Goal: Check status: Check status

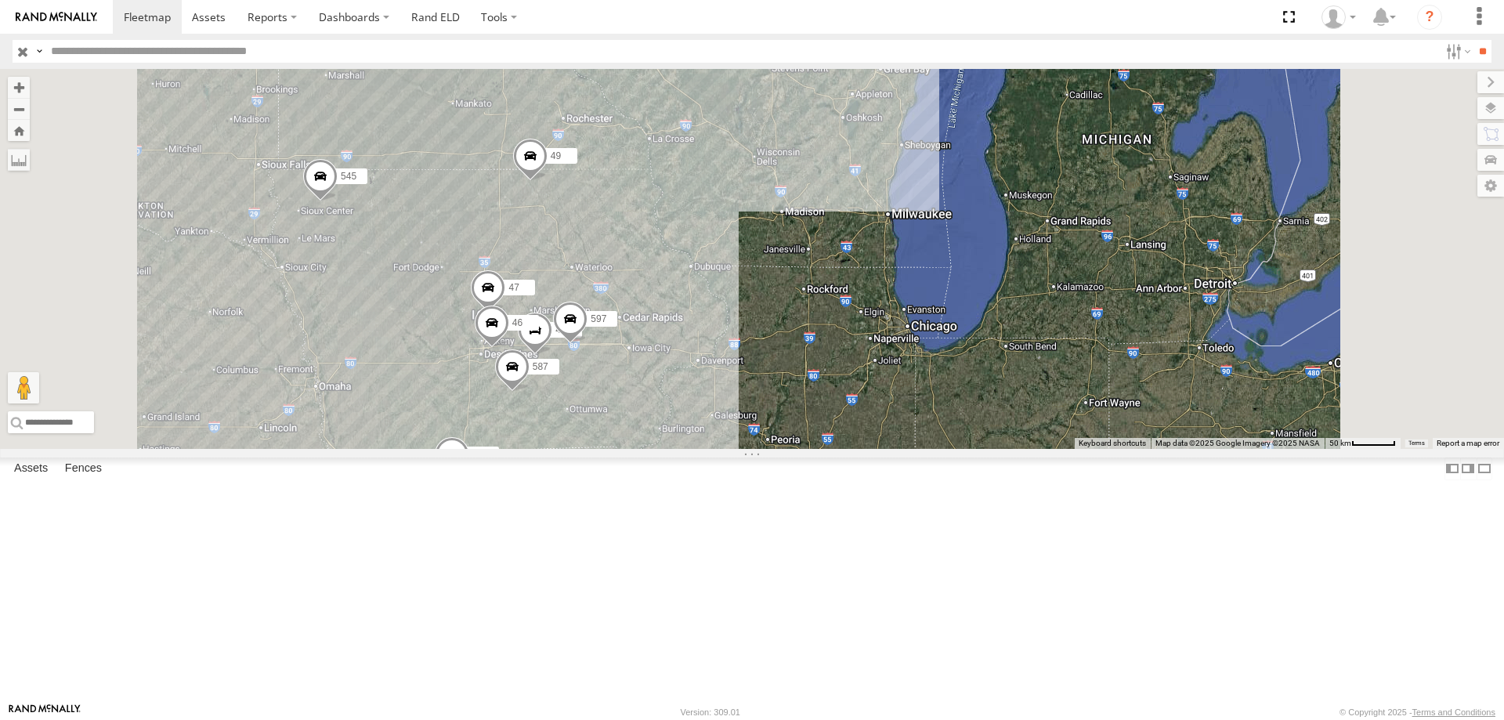
drag, startPoint x: 771, startPoint y: 398, endPoint x: 774, endPoint y: 277, distance: 120.6
click at [774, 277] on div "545 0055 48 47 46 49 597 587" at bounding box center [752, 259] width 1504 height 380
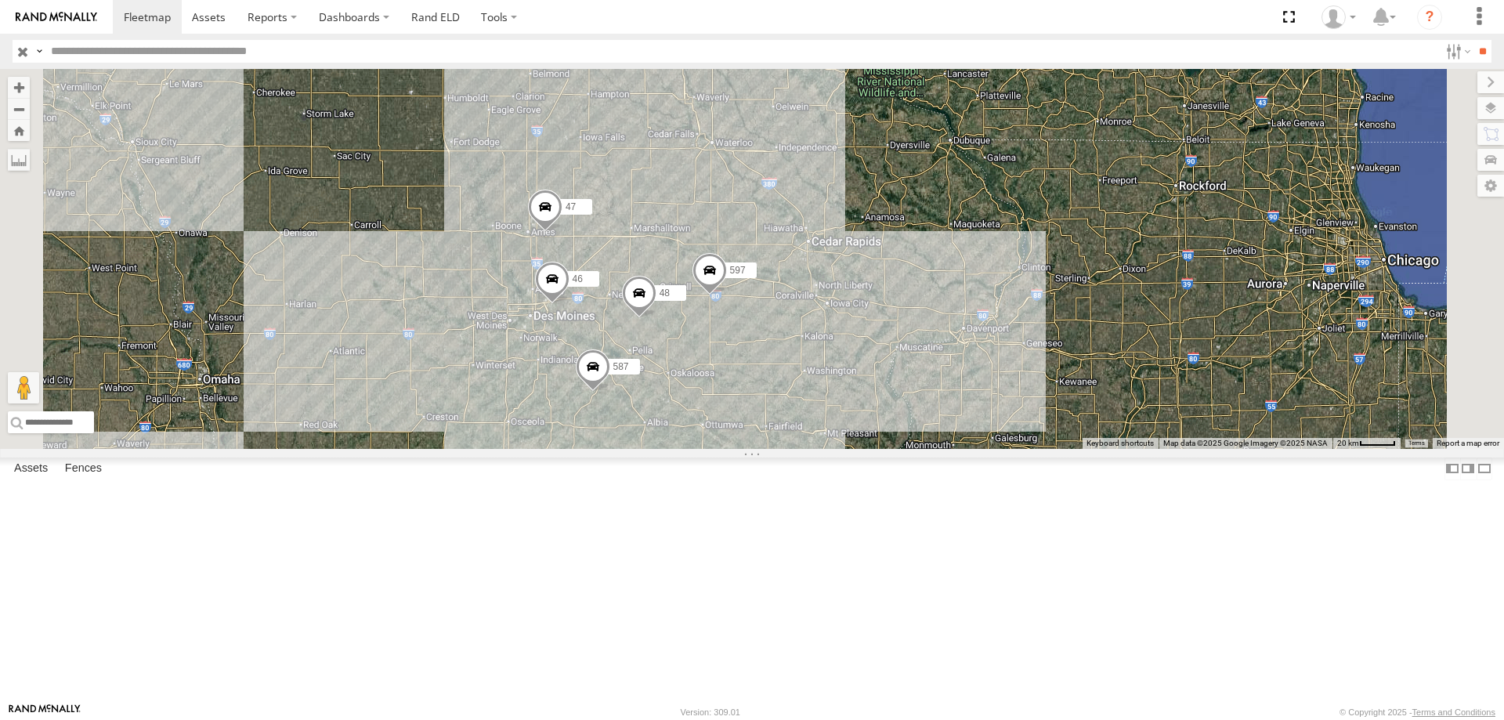
drag, startPoint x: 861, startPoint y: 321, endPoint x: 852, endPoint y: 303, distance: 20.3
click at [852, 303] on div "545 0055 48 47 46 49 597 587" at bounding box center [752, 259] width 1504 height 380
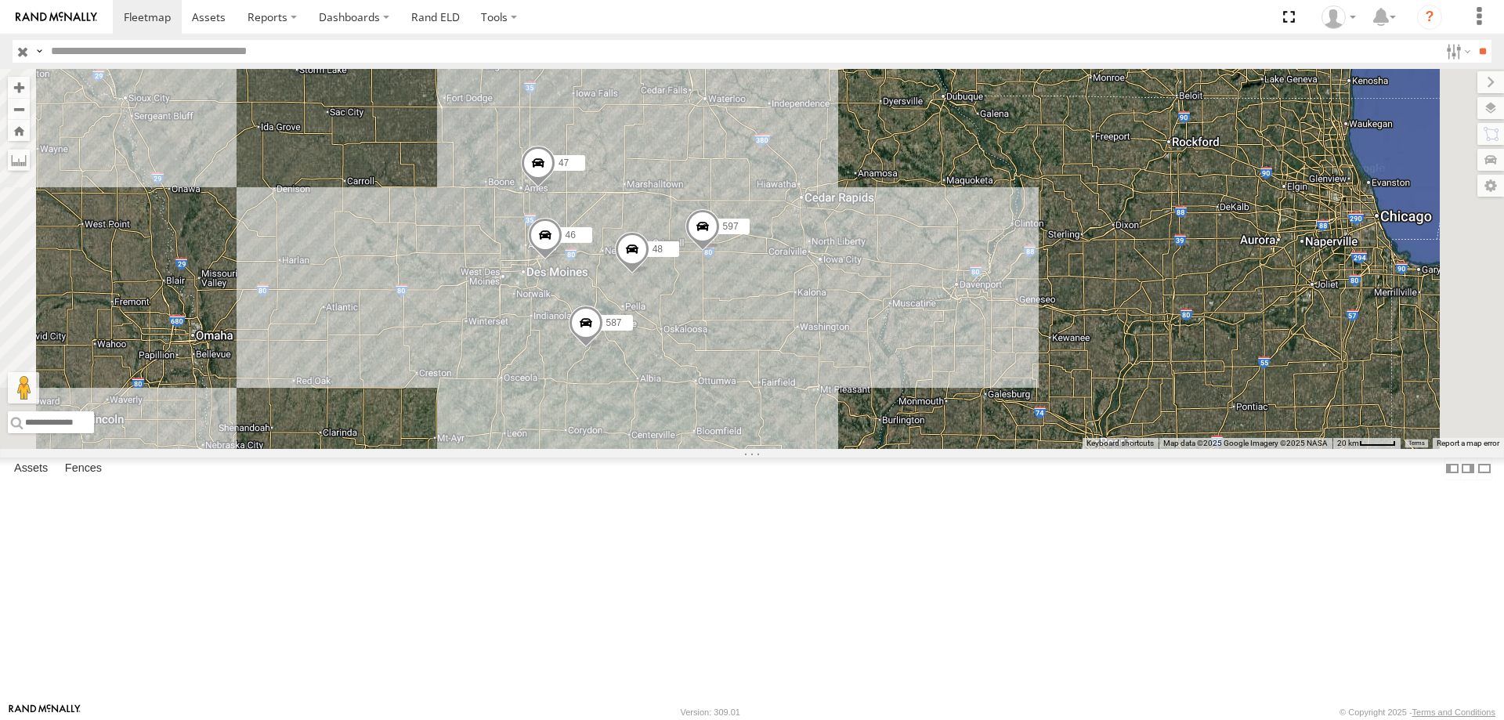
click at [915, 370] on div "545 0055 48 47 46 49 597 587" at bounding box center [752, 259] width 1504 height 380
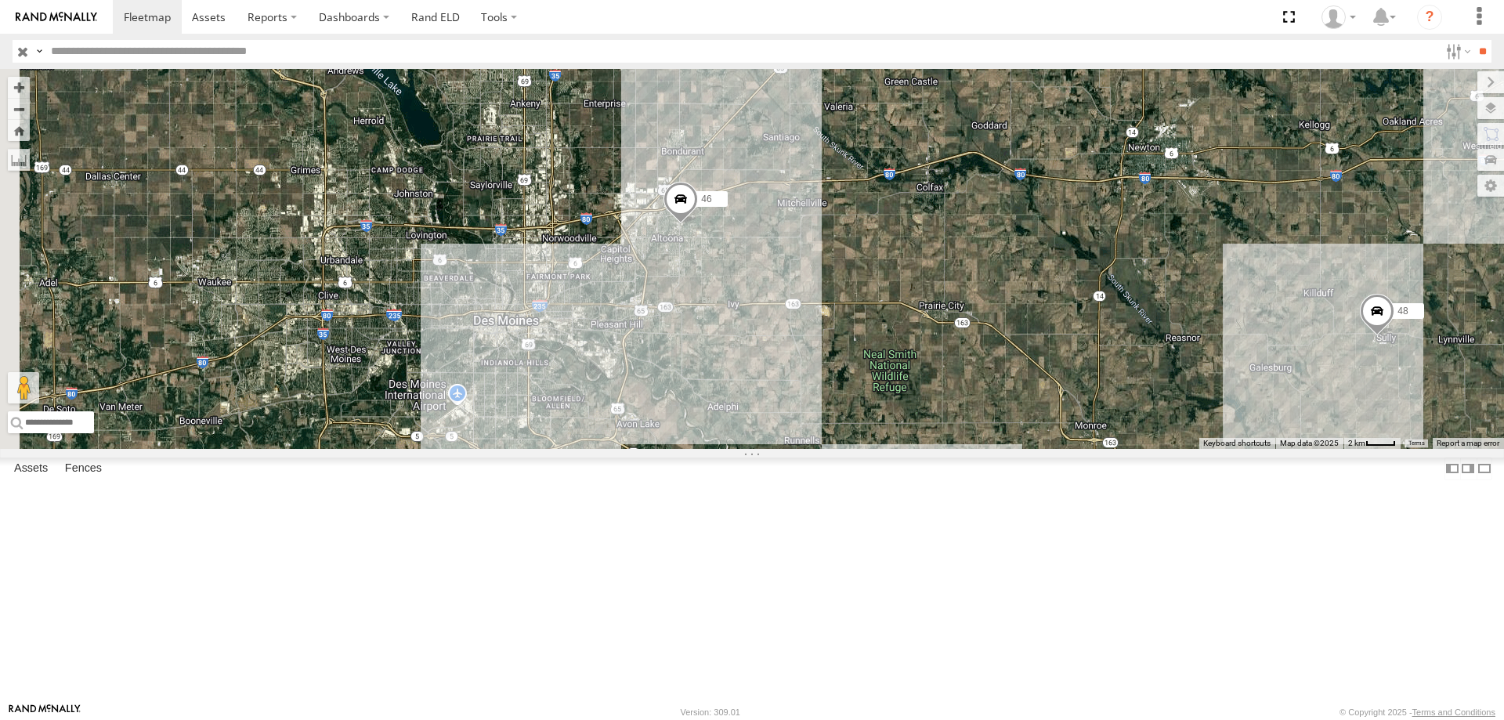
drag, startPoint x: 601, startPoint y: 453, endPoint x: 1232, endPoint y: 246, distance: 664.2
click at [1232, 246] on div "545 0055 48 47 46 597 587" at bounding box center [752, 259] width 1504 height 380
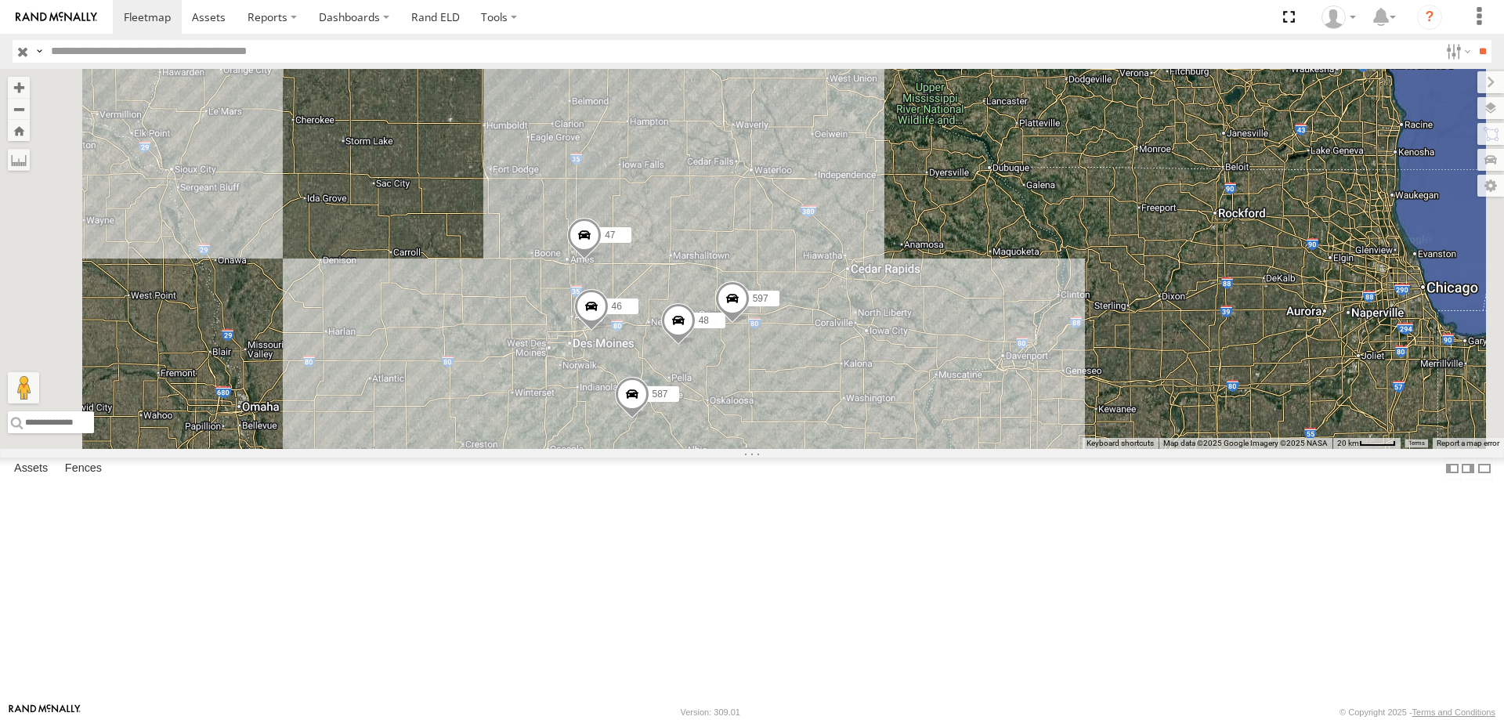
click at [601, 260] on span at bounding box center [584, 239] width 34 height 42
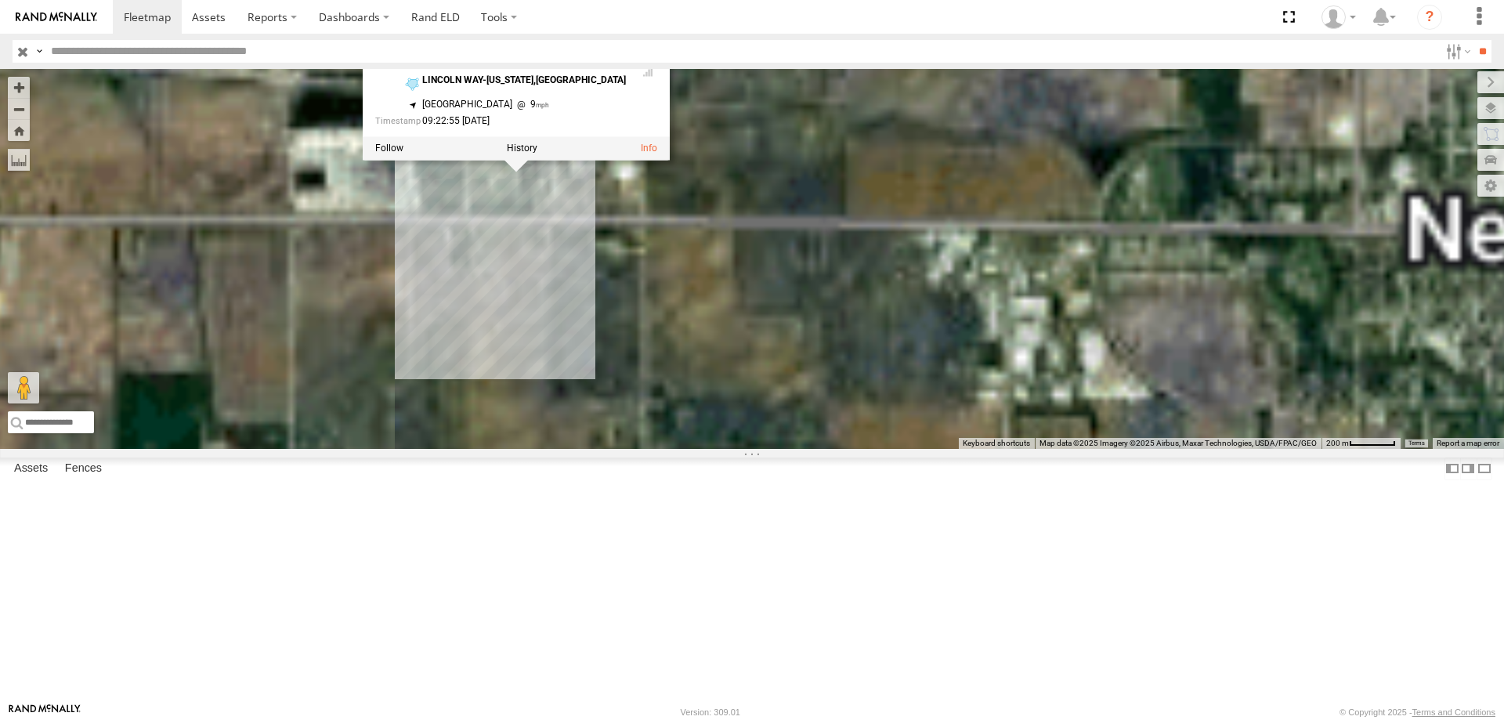
drag, startPoint x: 849, startPoint y: 411, endPoint x: 853, endPoint y: 453, distance: 42.5
click at [853, 449] on div "545 0055 48 47 46 49 597 587 47 Tractor [GEOGRAPHIC_DATA][US_STATE] 42.0251 , -…" at bounding box center [752, 259] width 1504 height 380
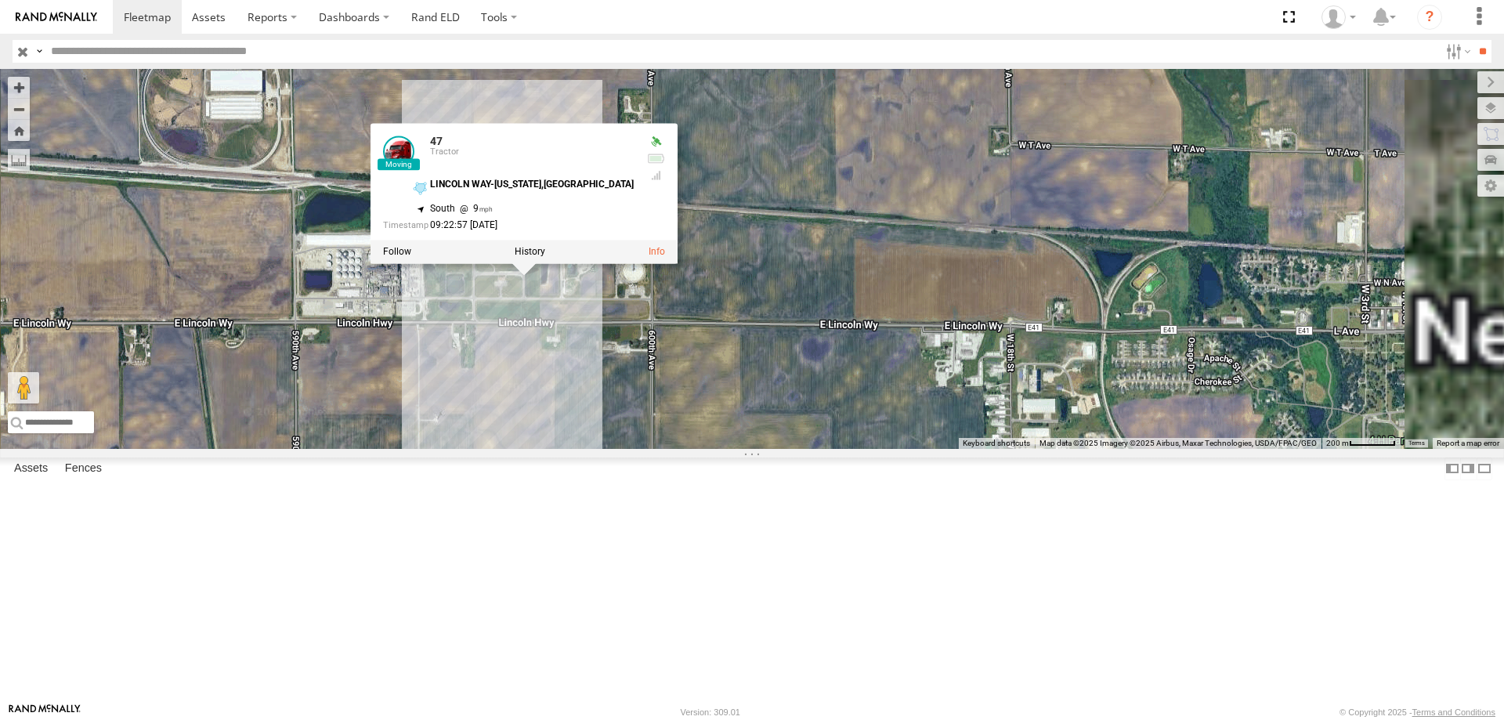
click at [910, 269] on div "545 0055 48 47 46 49 597 587 47 Tractor [GEOGRAPHIC_DATA][US_STATE] 42.02502 , …" at bounding box center [752, 259] width 1504 height 380
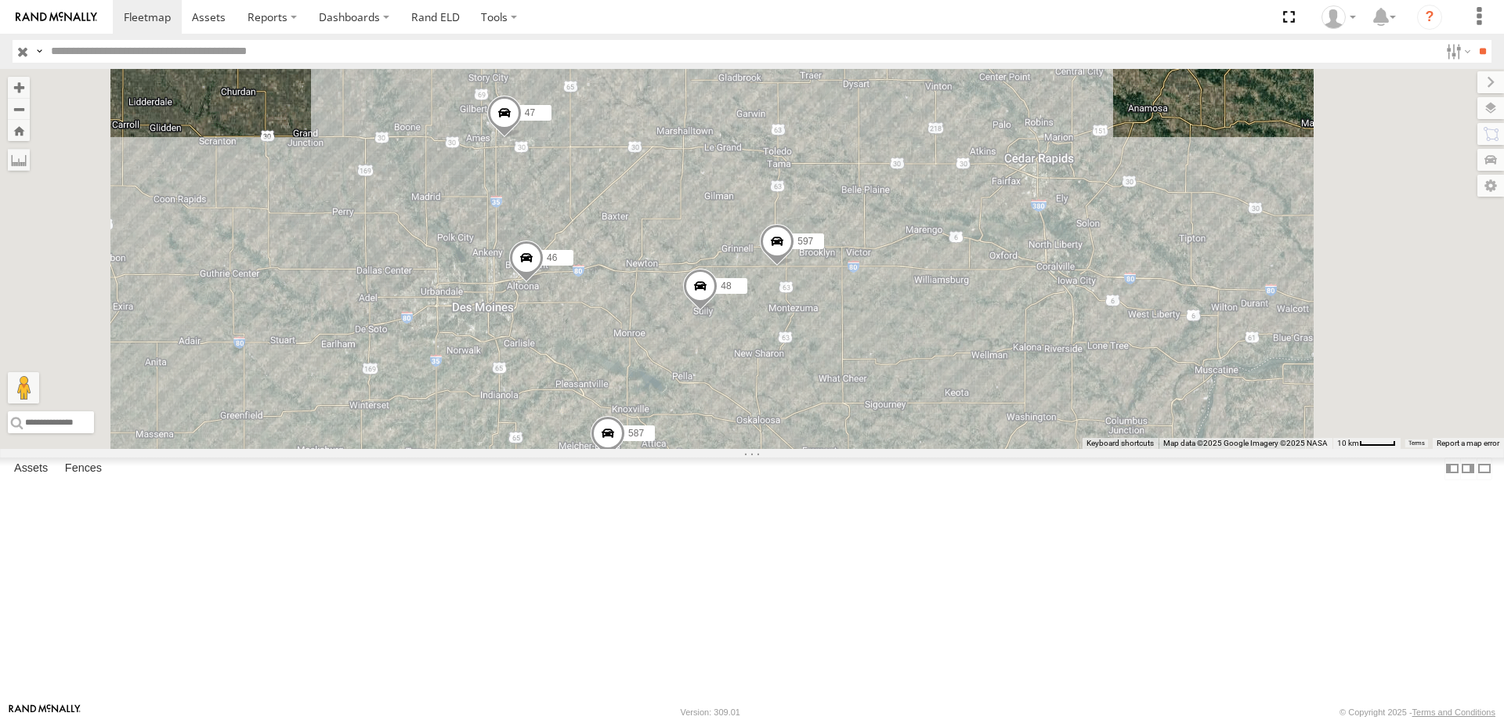
drag, startPoint x: 724, startPoint y: 237, endPoint x: 656, endPoint y: 348, distance: 129.7
click at [656, 348] on div "0055 48 47 46 597 587" at bounding box center [752, 259] width 1504 height 380
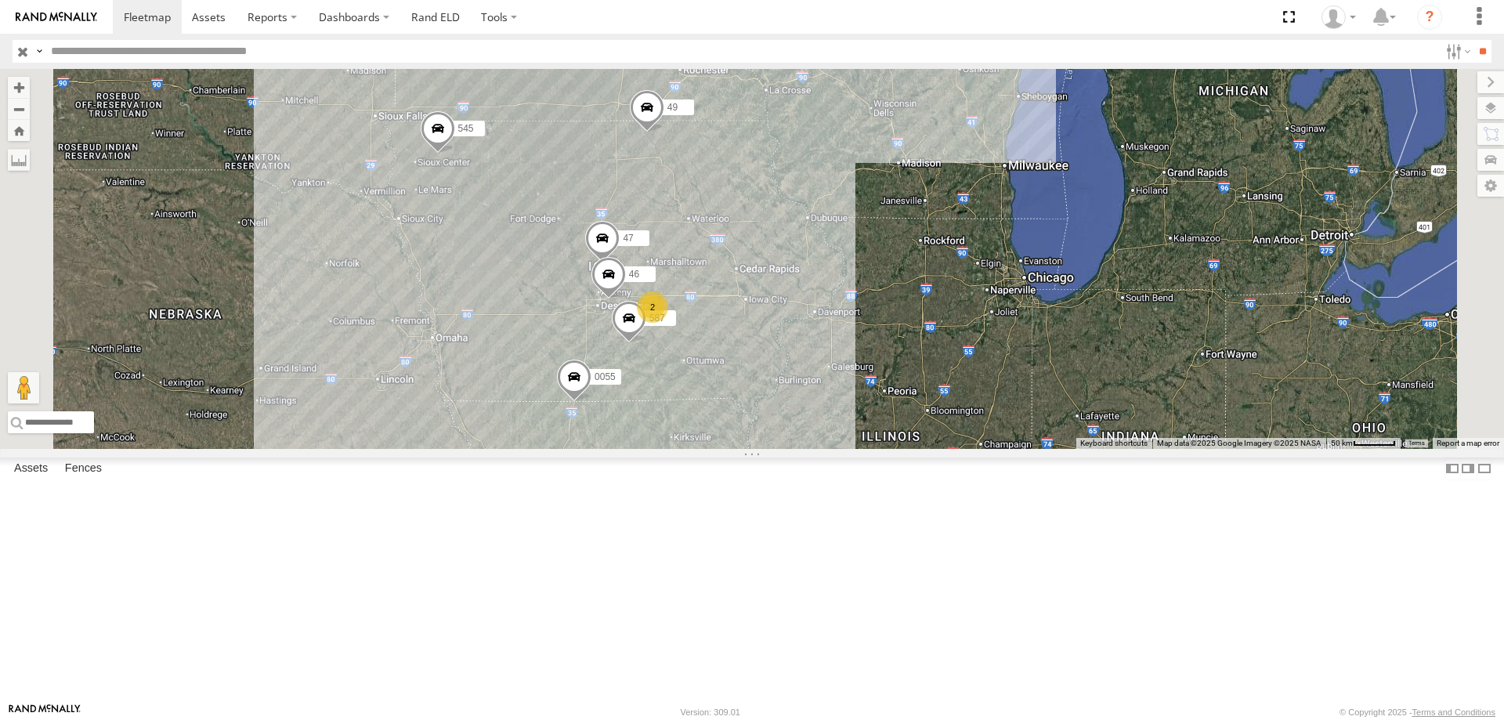
drag, startPoint x: 586, startPoint y: 246, endPoint x: 554, endPoint y: 450, distance: 206.9
click at [554, 449] on div "545 0055 47 46 587 2 49" at bounding box center [752, 259] width 1504 height 380
